Goal: Information Seeking & Learning: Check status

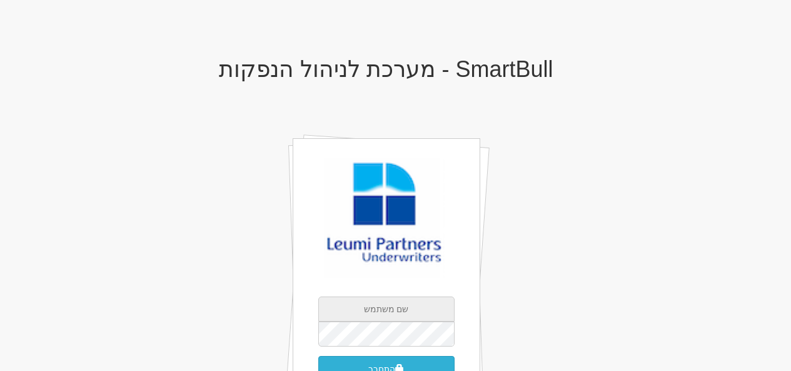
type input "[EMAIL_ADDRESS][DOMAIN_NAME]"
click at [403, 363] on button "התחבר" at bounding box center [386, 369] width 136 height 26
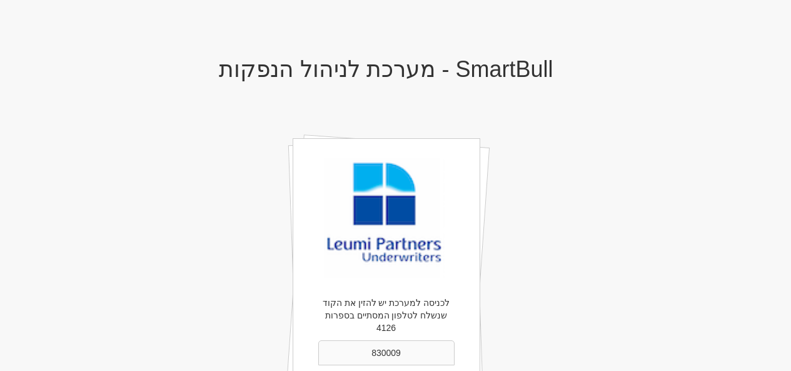
type input "830009"
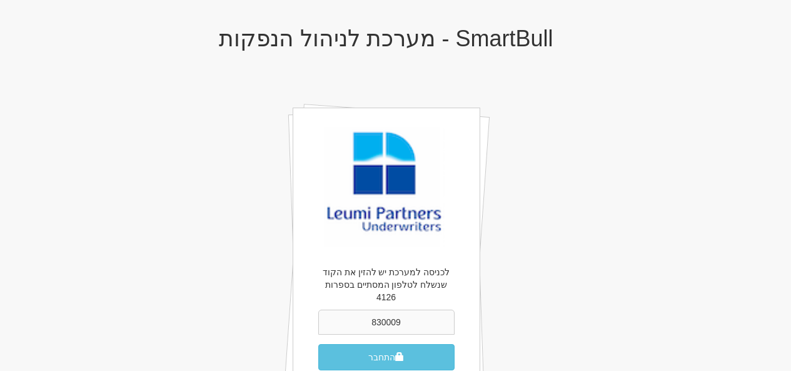
scroll to position [33, 0]
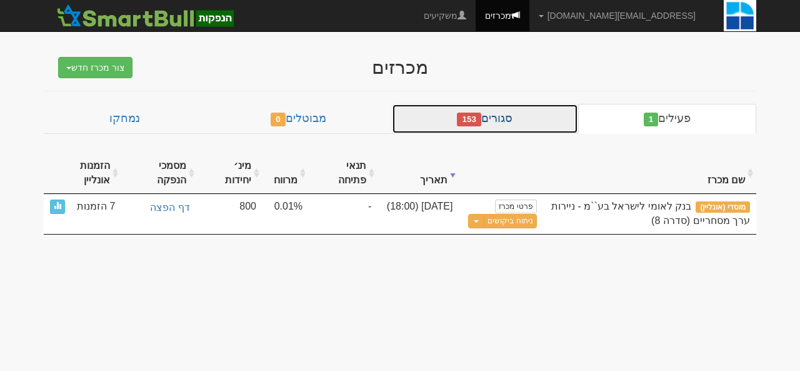
click at [538, 123] on link "סגורים 153" at bounding box center [485, 119] width 186 height 30
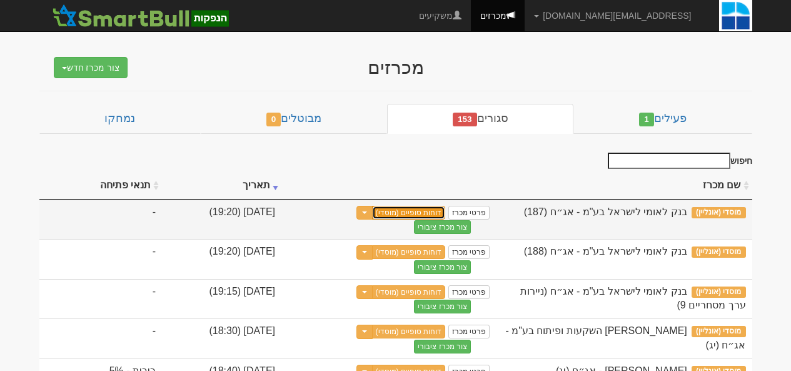
click at [446, 214] on link "דוחות סופיים (מוסדי)" at bounding box center [409, 213] width 74 height 14
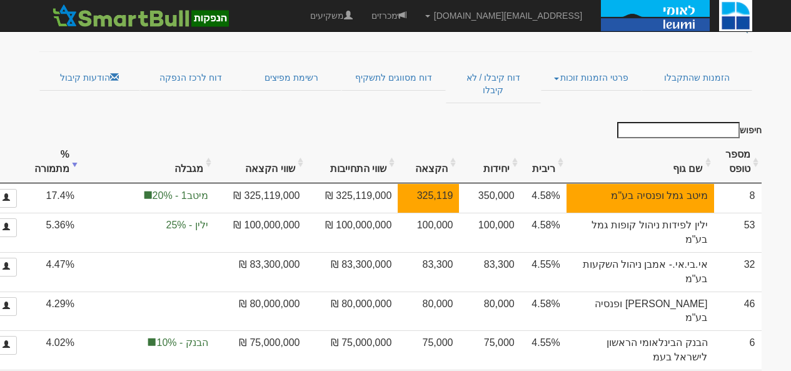
scroll to position [106, 0]
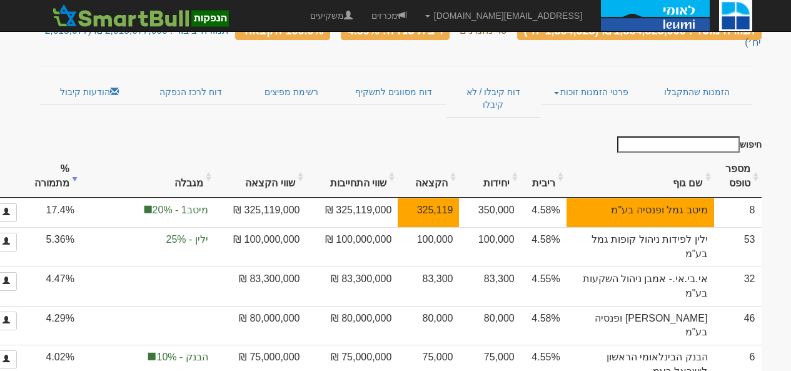
click at [691, 156] on th "שם גוף" at bounding box center [641, 177] width 148 height 42
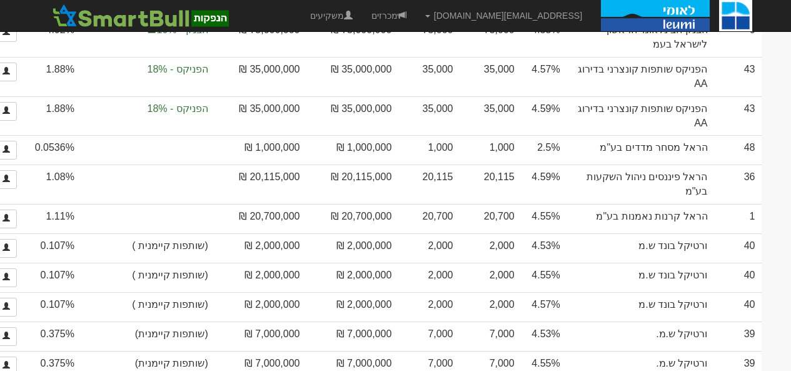
scroll to position [1091, 0]
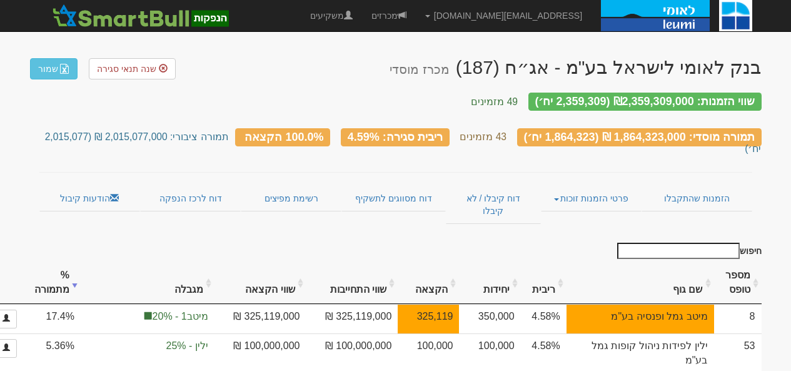
scroll to position [1091, 0]
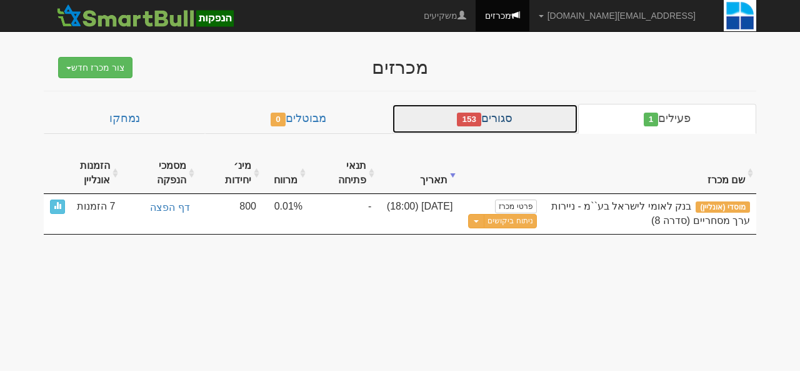
click at [509, 122] on link "סגורים 153" at bounding box center [485, 119] width 186 height 30
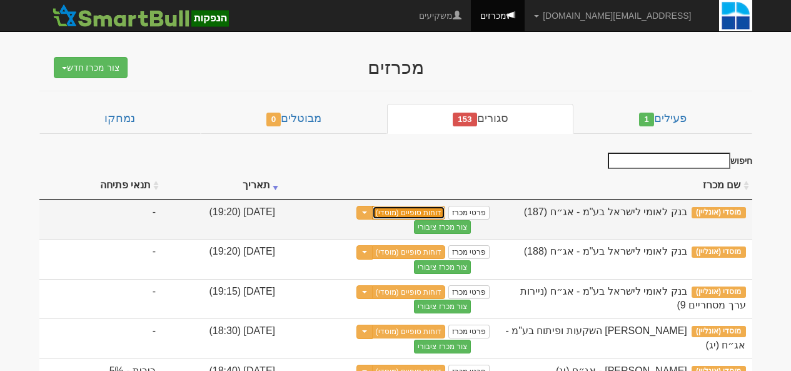
click at [446, 211] on link "דוחות סופיים (מוסדי)" at bounding box center [409, 213] width 74 height 14
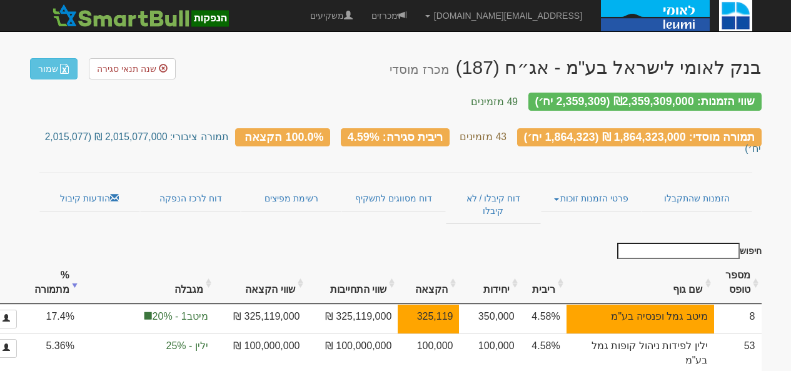
click at [696, 264] on th "שם גוף" at bounding box center [641, 283] width 148 height 42
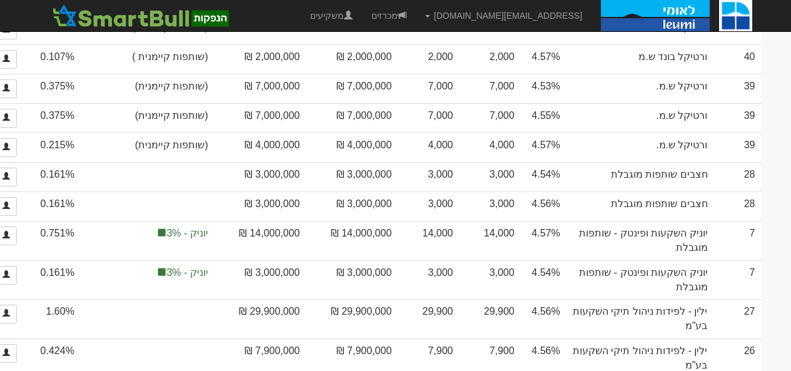
scroll to position [1375, 0]
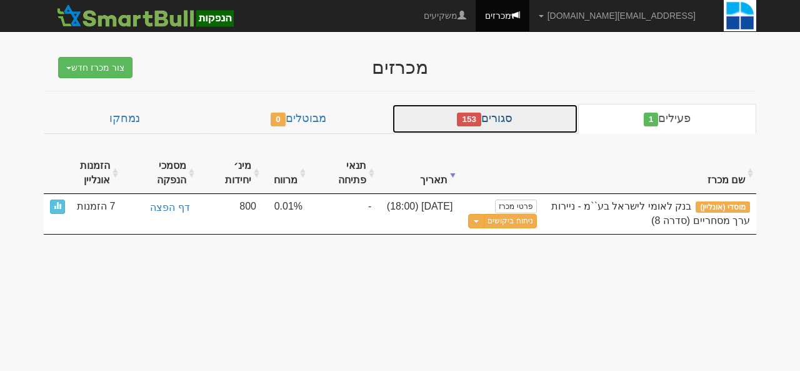
click at [520, 124] on link "סגורים 153" at bounding box center [485, 119] width 186 height 30
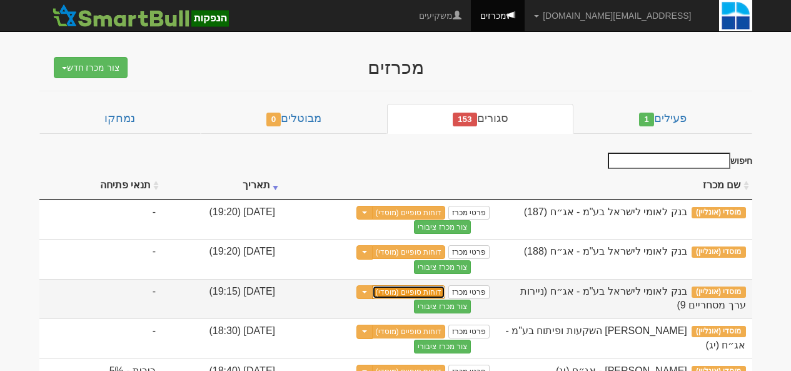
click at [446, 293] on link "דוחות סופיים (מוסדי)" at bounding box center [409, 292] width 74 height 14
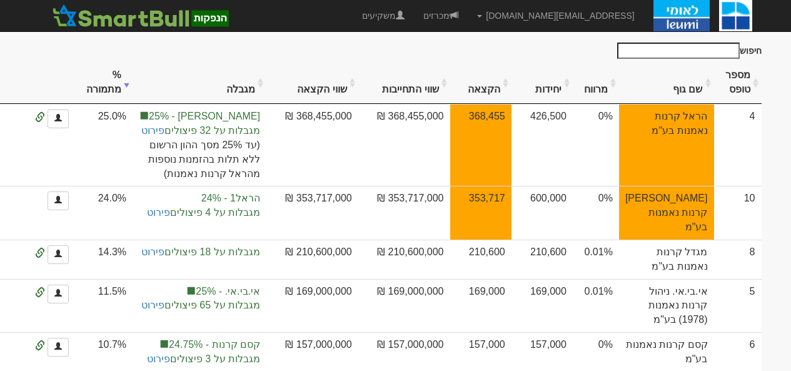
scroll to position [175, 0]
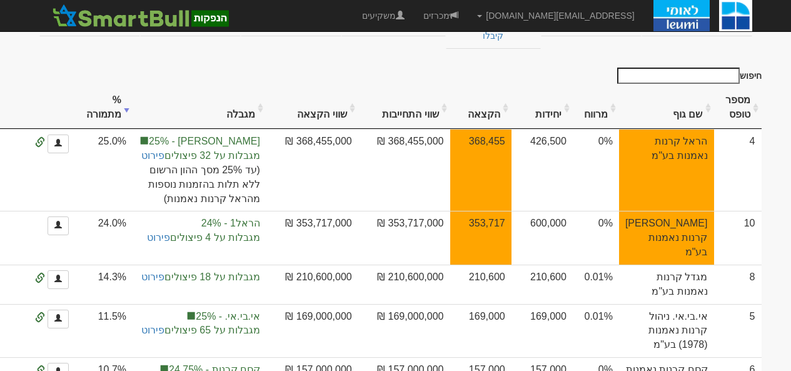
click at [690, 87] on th "שם גוף" at bounding box center [666, 108] width 95 height 42
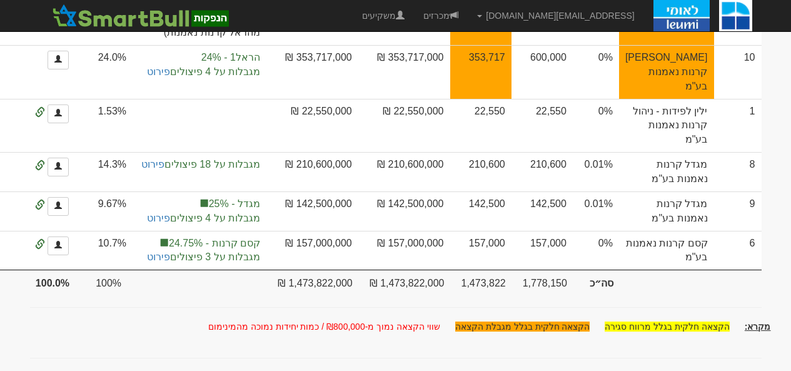
scroll to position [640, 0]
